Goal: Use online tool/utility: Utilize a website feature to perform a specific function

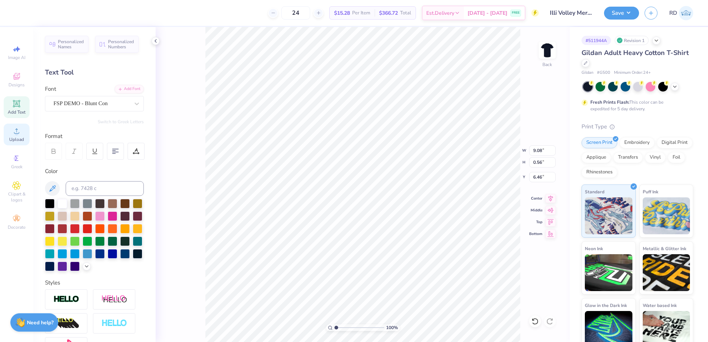
click at [17, 138] on span "Upload" at bounding box center [16, 139] width 15 height 6
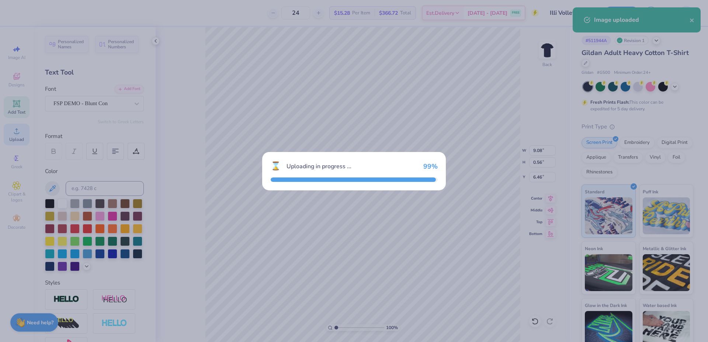
type input "15.00"
type input "7.46"
type input "9.52"
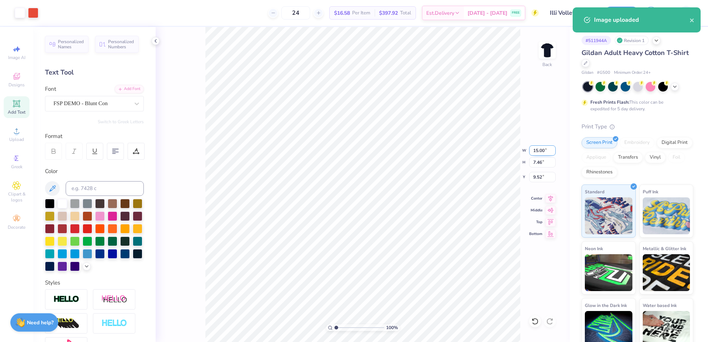
click at [538, 153] on input "15.00" at bounding box center [542, 150] width 27 height 10
type input "10.00"
type input "4.98"
click at [541, 173] on input "10.76" at bounding box center [542, 177] width 27 height 10
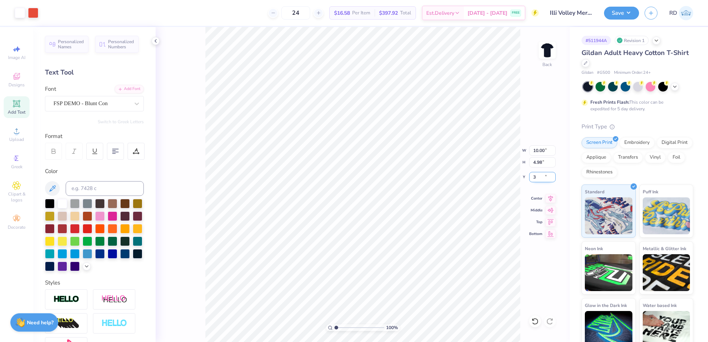
type input "3.00"
click at [409, 316] on li "Send to Back" at bounding box center [421, 313] width 58 height 14
type input "8.86"
click at [343, 328] on input "range" at bounding box center [359, 327] width 50 height 7
type input "2.45"
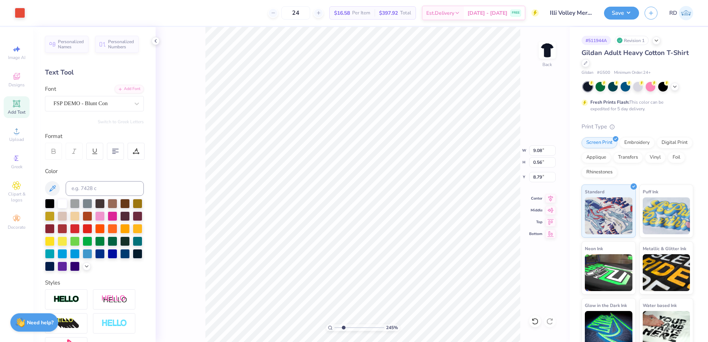
type input "8.79"
click at [543, 149] on input "9.08" at bounding box center [542, 150] width 27 height 10
paste input "7.94"
type input "7.94"
type input "0.49"
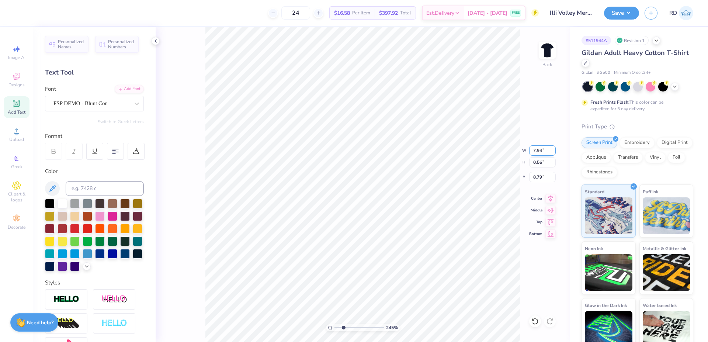
type input "8.82"
click at [550, 200] on icon at bounding box center [550, 197] width 10 height 9
click at [135, 148] on icon at bounding box center [136, 151] width 7 height 7
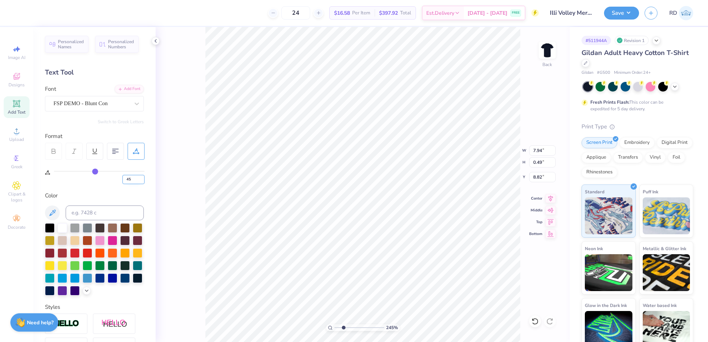
click at [135, 177] on input "45" at bounding box center [133, 179] width 22 height 9
type input "20"
type input "5.49"
click at [541, 151] on input "5.49" at bounding box center [542, 150] width 27 height 10
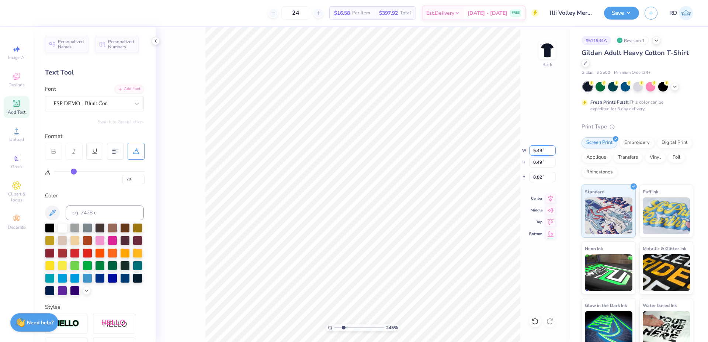
paste input "7.94"
type input "7.94"
type input "0.71"
type input "8.71"
click at [552, 198] on icon at bounding box center [550, 197] width 10 height 9
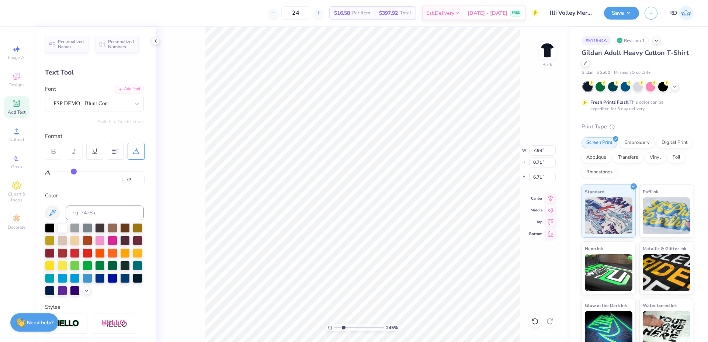
type input "8.71"
click at [546, 197] on icon at bounding box center [550, 197] width 10 height 9
type input "10.00"
type input "4.98"
type input "3.00"
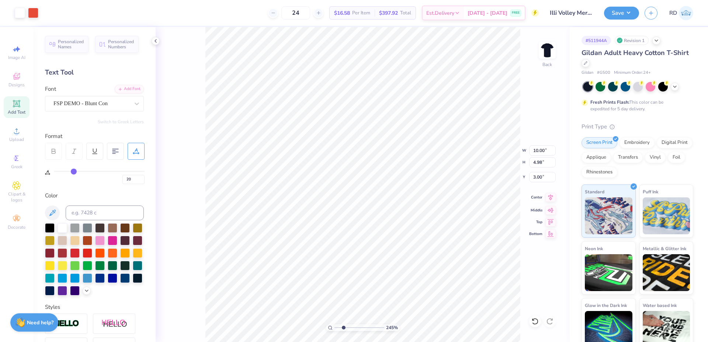
click at [552, 195] on icon at bounding box center [550, 197] width 10 height 9
type input "9.04"
type input "9.07"
click at [549, 197] on icon at bounding box center [550, 197] width 5 height 6
type input "10.00"
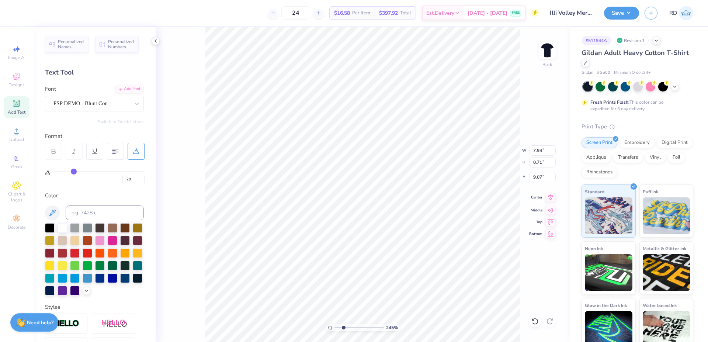
type input "4.98"
type input "3.00"
click at [551, 197] on icon at bounding box center [550, 197] width 10 height 9
drag, startPoint x: 339, startPoint y: 327, endPoint x: 312, endPoint y: 327, distance: 26.9
type input "1"
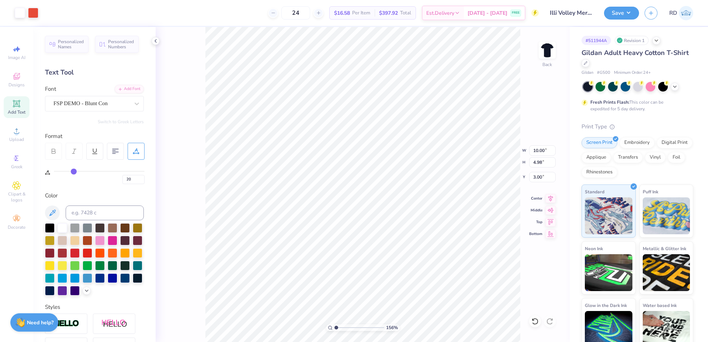
click at [334, 327] on input "range" at bounding box center [359, 327] width 50 height 7
drag, startPoint x: 536, startPoint y: 151, endPoint x: 575, endPoint y: 149, distance: 39.1
click at [537, 151] on input "10.00" at bounding box center [542, 150] width 27 height 10
type input "12.00"
type input "8.14"
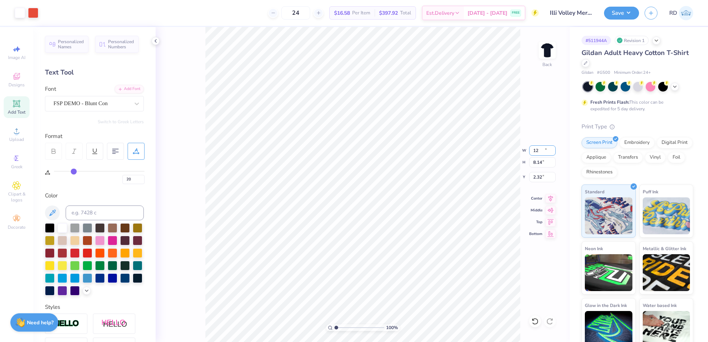
type input "2.32"
click at [551, 198] on icon at bounding box center [550, 197] width 10 height 9
click at [541, 153] on input "12.00" at bounding box center [542, 150] width 27 height 10
type input "10.00"
type input "6.78"
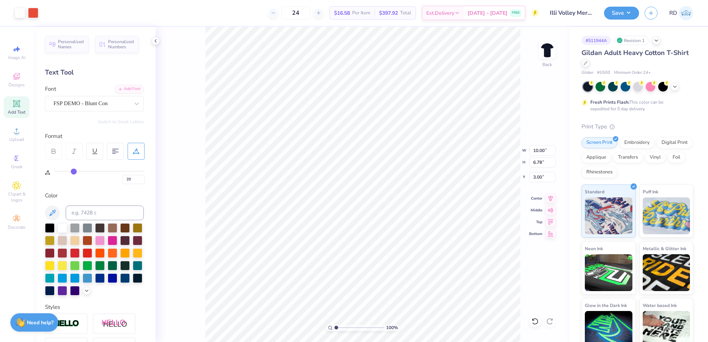
drag, startPoint x: 552, startPoint y: 197, endPoint x: 544, endPoint y: 190, distance: 11.2
click at [552, 197] on icon at bounding box center [550, 198] width 10 height 9
click at [539, 178] on input "3.00" at bounding box center [542, 177] width 27 height 10
type input "3.00"
click at [347, 326] on input "range" at bounding box center [359, 327] width 50 height 7
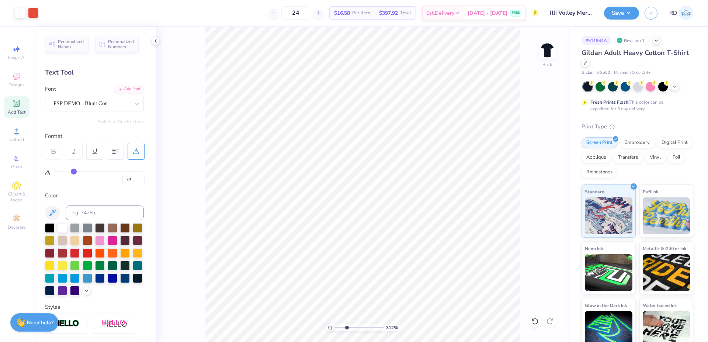
type input "3.12"
type input "6.68"
type input "7.26"
type input "0.65"
type input "8.98"
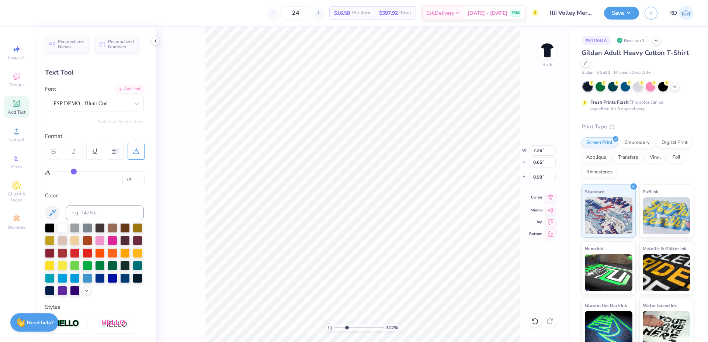
click at [551, 194] on icon at bounding box center [550, 197] width 10 height 9
type input "9.12"
click at [550, 195] on icon at bounding box center [550, 197] width 10 height 9
click at [552, 200] on icon at bounding box center [550, 197] width 10 height 9
type input "7.26"
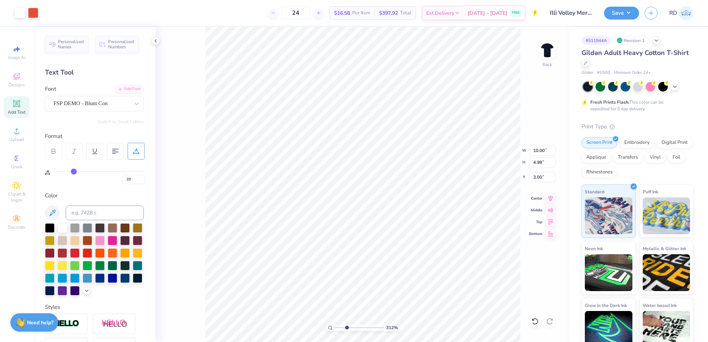
type input "0.65"
type input "9.12"
click at [551, 197] on icon at bounding box center [550, 197] width 5 height 6
type input "9.19"
type input "9.17"
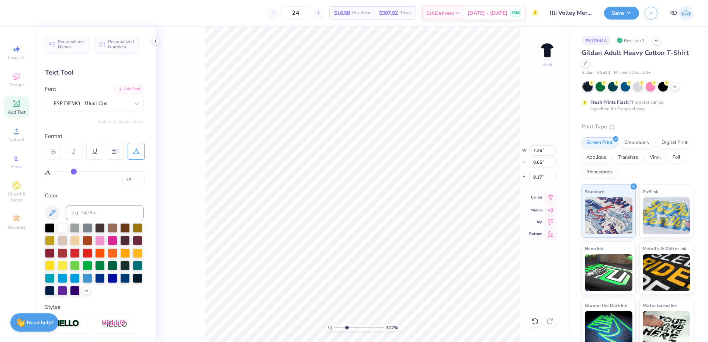
click at [548, 196] on icon at bounding box center [550, 197] width 10 height 9
type input "10.00"
type input "4.98"
type input "3.00"
click at [547, 195] on icon at bounding box center [550, 197] width 10 height 9
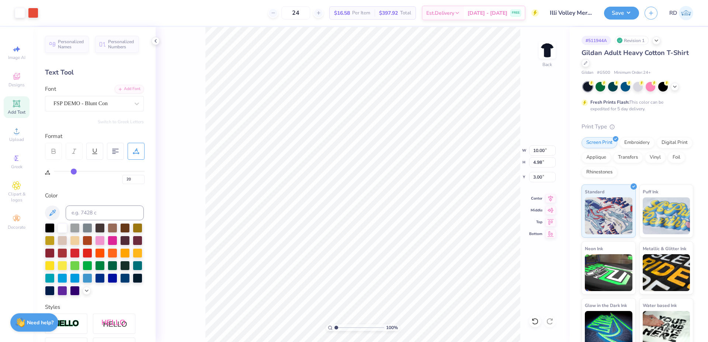
drag, startPoint x: 345, startPoint y: 325, endPoint x: 292, endPoint y: 326, distance: 52.7
click at [334, 326] on input "range" at bounding box center [359, 327] width 50 height 7
drag, startPoint x: 349, startPoint y: 327, endPoint x: 359, endPoint y: 328, distance: 10.4
click at [359, 328] on input "range" at bounding box center [359, 327] width 50 height 7
type input "5.66"
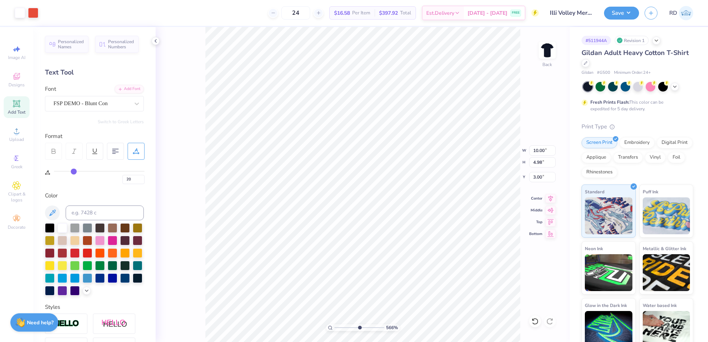
type input "7.26"
type input "0.65"
type input "9.17"
click at [550, 197] on icon at bounding box center [550, 197] width 10 height 9
type input "10.00"
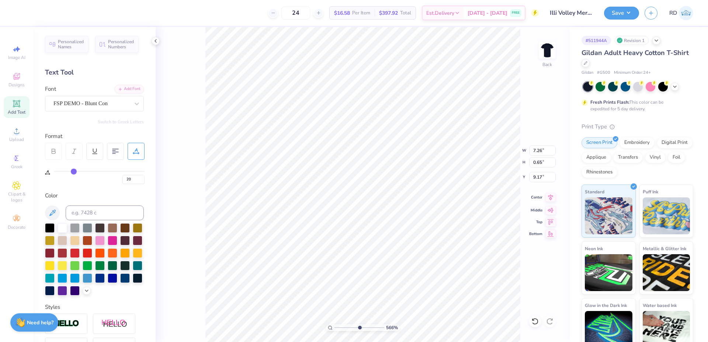
type input "4.98"
type input "3.00"
drag, startPoint x: 348, startPoint y: 327, endPoint x: 306, endPoint y: 326, distance: 42.4
type input "1"
click at [334, 326] on input "range" at bounding box center [359, 327] width 50 height 7
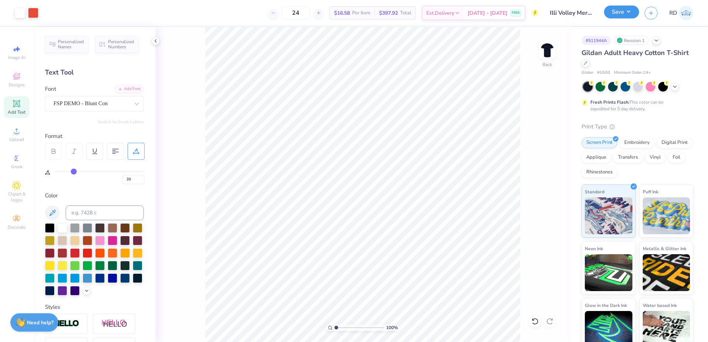
click at [617, 9] on button "Save" at bounding box center [621, 12] width 35 height 13
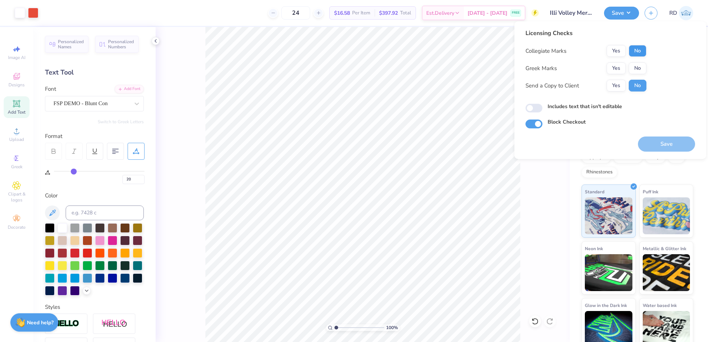
click at [646, 54] on div "Licensing Checks Collegiate Marks Yes No Greek Marks Yes No Send a Copy to Clie…" at bounding box center [611, 79] width 170 height 100
click at [611, 49] on button "Yes" at bounding box center [616, 51] width 19 height 12
click at [638, 70] on button "No" at bounding box center [638, 68] width 18 height 12
click at [664, 145] on button "Save" at bounding box center [666, 143] width 57 height 15
